Goal: Information Seeking & Learning: Learn about a topic

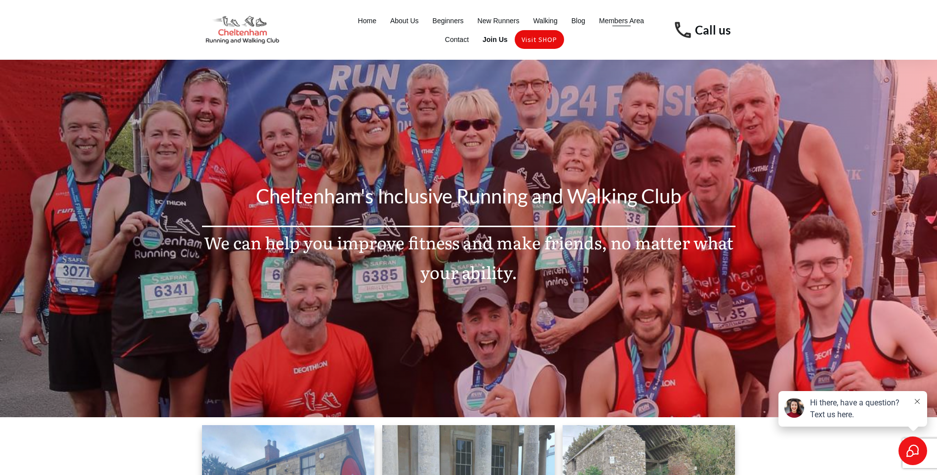
click at [622, 22] on span "Members Area" at bounding box center [621, 21] width 45 height 14
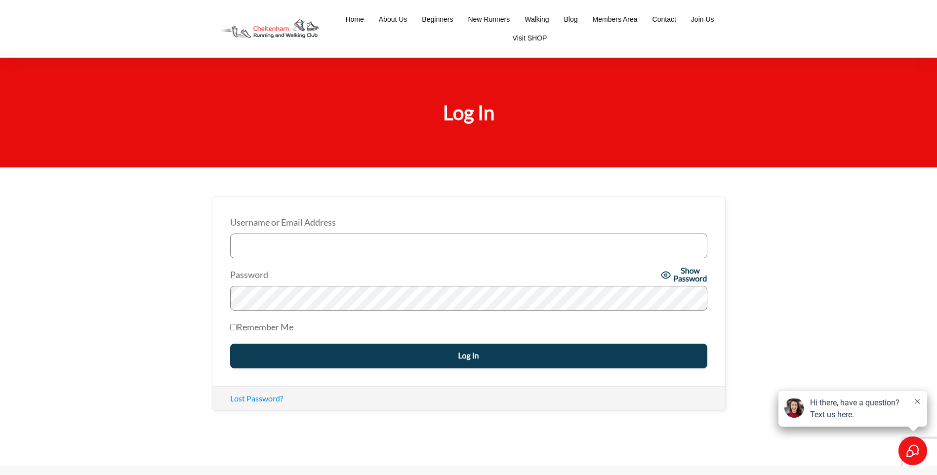
click at [316, 245] on input "Username or Email Address" at bounding box center [468, 246] width 477 height 25
type input "[EMAIL_ADDRESS][DOMAIN_NAME]"
click at [448, 359] on input "Log In" at bounding box center [468, 356] width 477 height 25
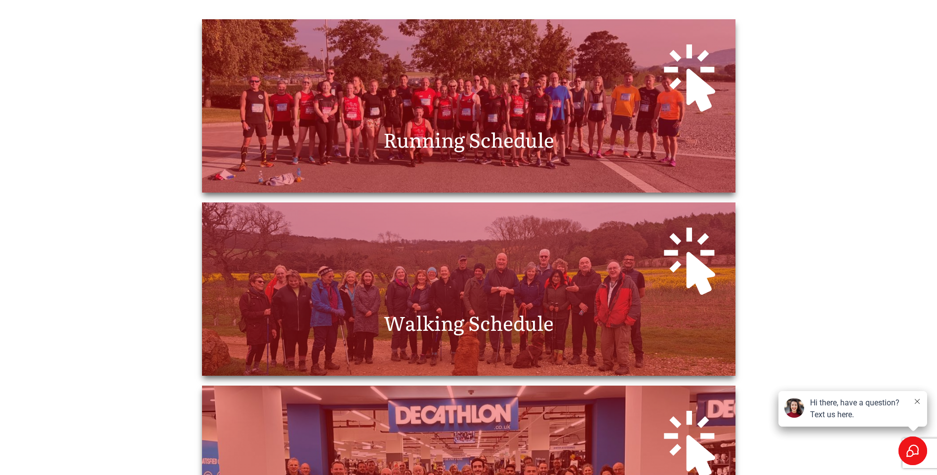
scroll to position [247, 0]
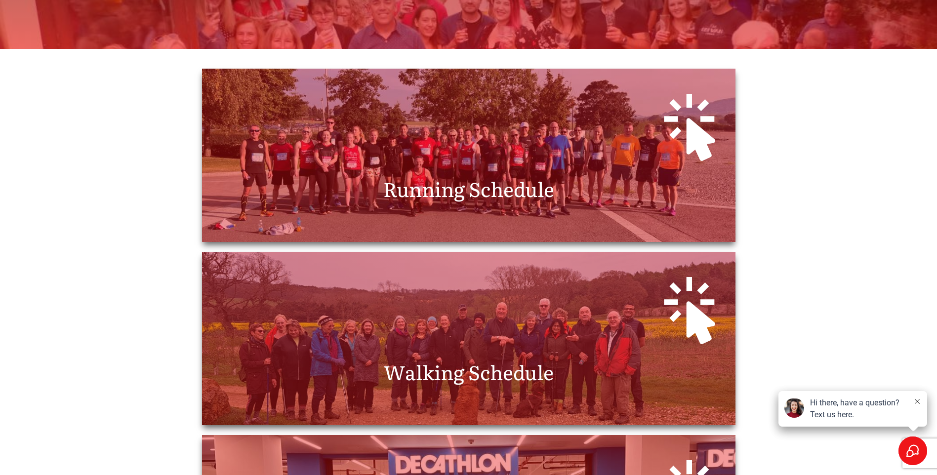
click at [476, 181] on span "Running Schedule" at bounding box center [468, 188] width 171 height 29
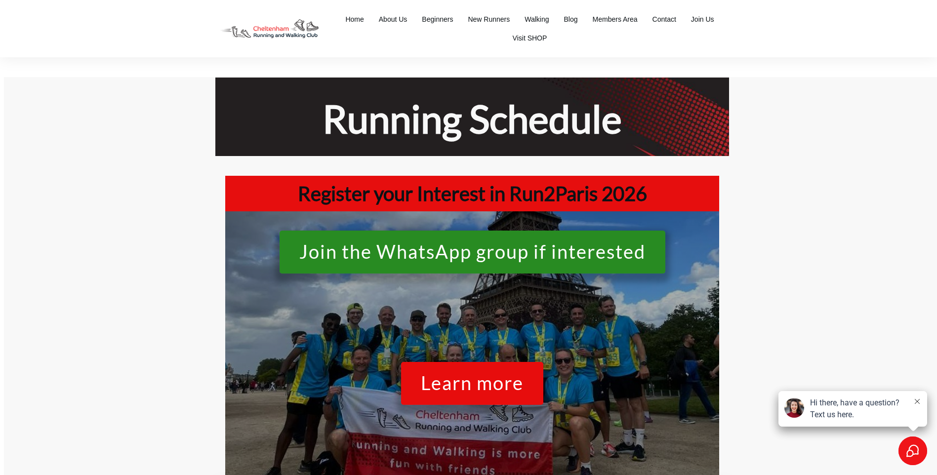
click at [476, 387] on span "Learn more" at bounding box center [472, 386] width 103 height 26
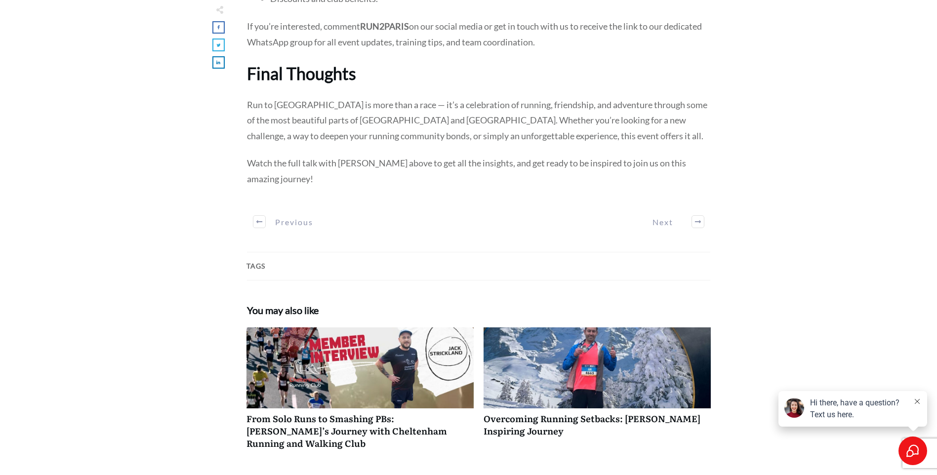
scroll to position [2470, 0]
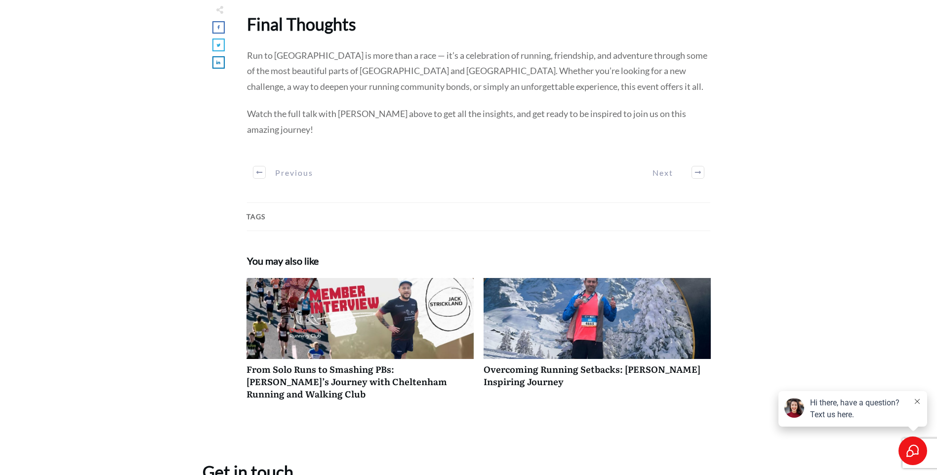
click at [555, 385] on link "Overcoming Running Setbacks: [PERSON_NAME] Inspiring Journey" at bounding box center [597, 344] width 227 height 132
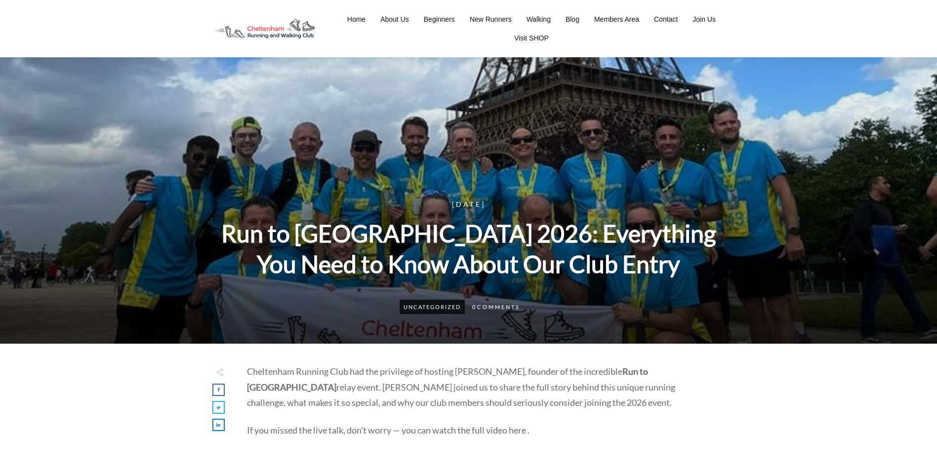
scroll to position [2470, 0]
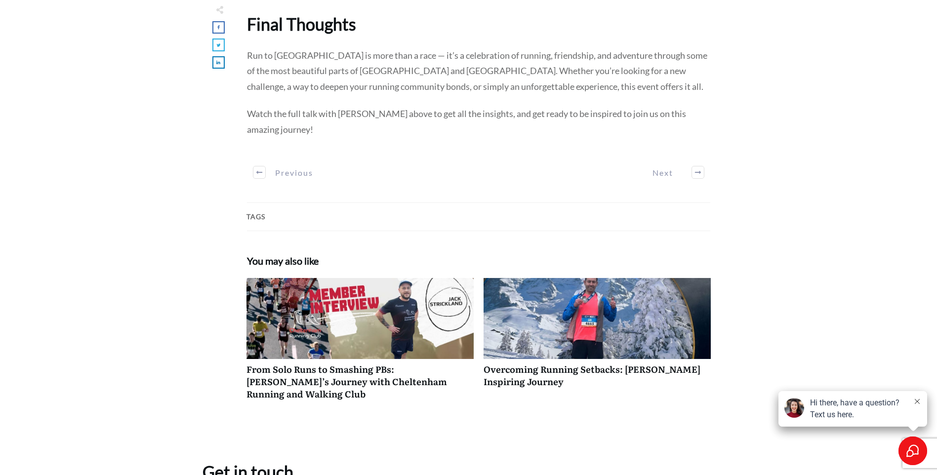
click at [356, 380] on link "From Solo Runs to Smashing PBs: [PERSON_NAME]’s Journey with Cheltenham Running…" at bounding box center [360, 344] width 227 height 132
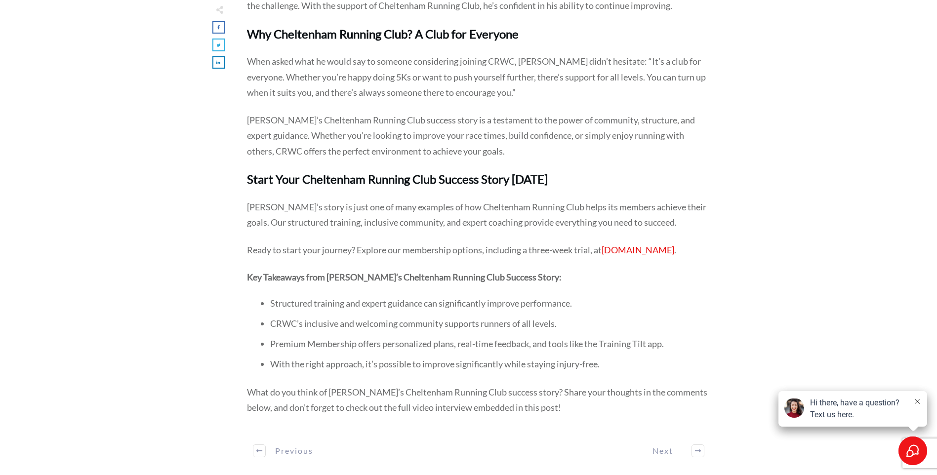
scroll to position [1581, 0]
